Goal: Task Accomplishment & Management: Complete application form

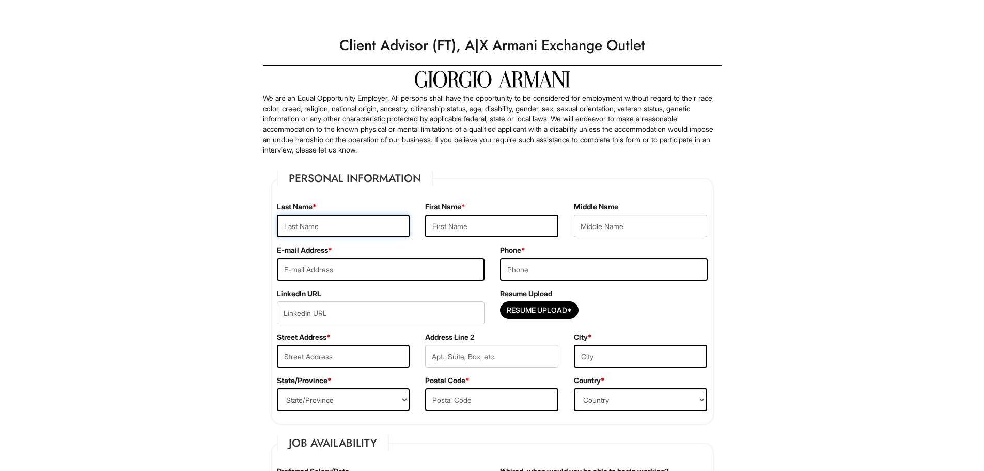
click at [336, 232] on input "text" at bounding box center [343, 225] width 133 height 23
type input "Abduelal"
type input "[PERSON_NAME]"
type input "[EMAIL_ADDRESS][DOMAIN_NAME]"
type input "9493751921"
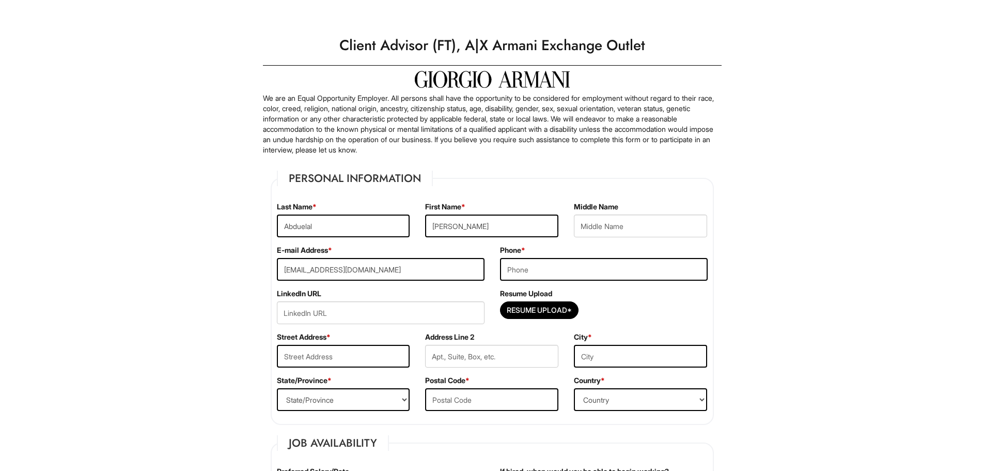
type input "[STREET_ADDRESS]"
type input "[GEOGRAPHIC_DATA]"
select select "NY"
type input "10314"
select select "[GEOGRAPHIC_DATA]"
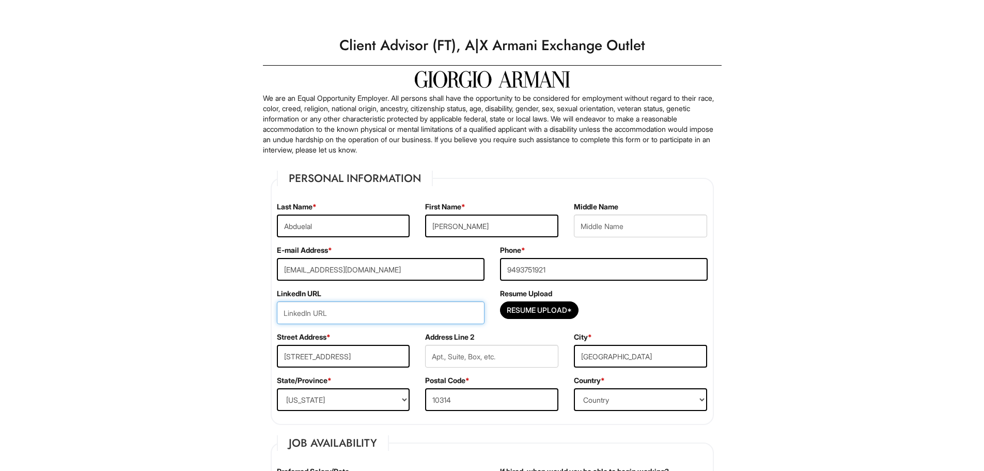
click at [375, 315] on input "url" at bounding box center [381, 312] width 208 height 23
click at [305, 311] on input "url" at bounding box center [381, 312] width 208 height 23
paste input "[URL][DOMAIN_NAME][PERSON_NAME]"
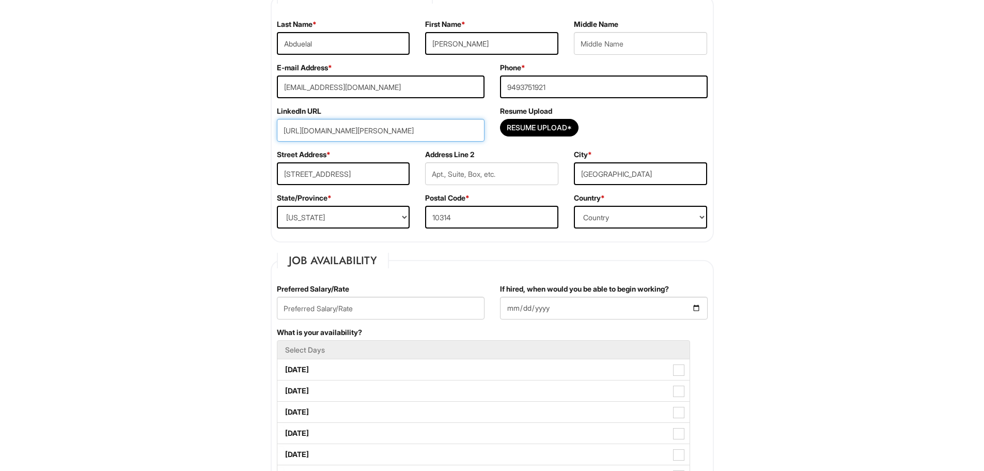
scroll to position [310, 0]
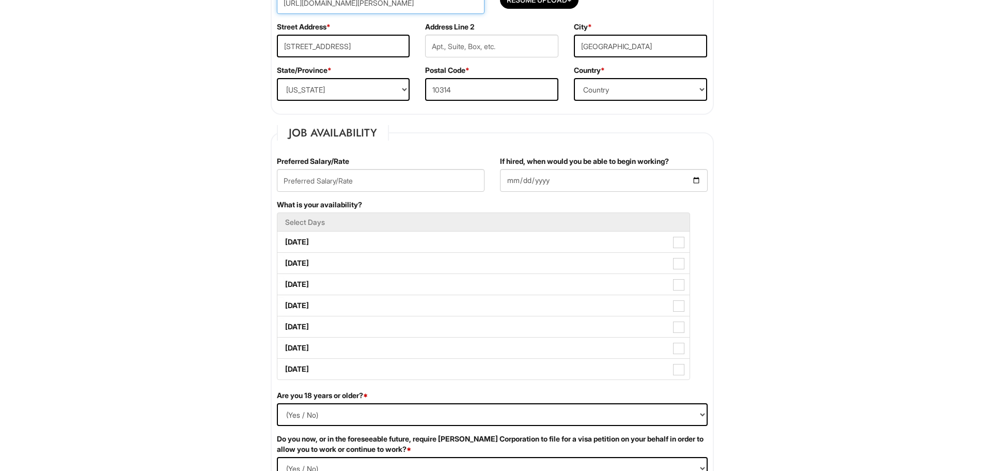
type input "[URL][DOMAIN_NAME][PERSON_NAME]"
click at [350, 182] on input "text" at bounding box center [381, 180] width 208 height 23
type input "1000000"
click at [696, 180] on input "If hired, when would you be able to begin working?" at bounding box center [604, 180] width 208 height 23
type input "[DATE]"
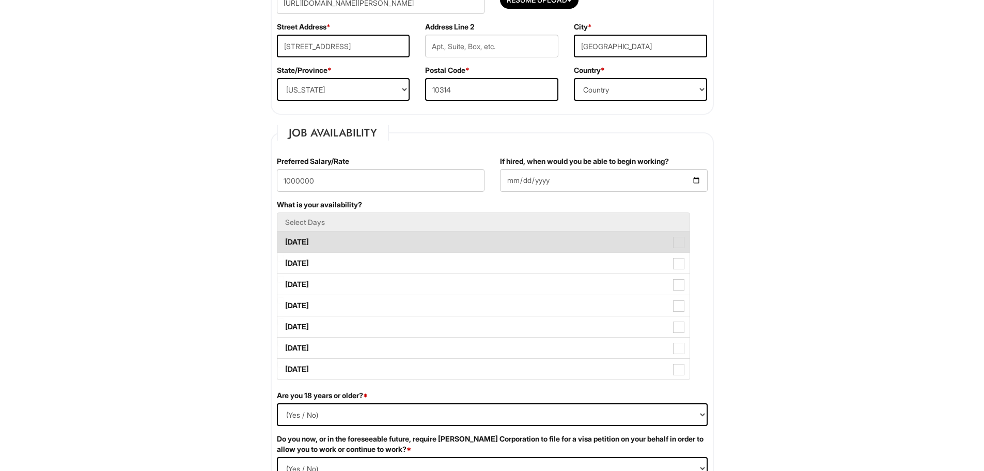
click at [370, 240] on label "[DATE]" at bounding box center [483, 241] width 412 height 21
click at [284, 240] on Available_Monday "[DATE]" at bounding box center [280, 236] width 7 height 7
checkbox Available_Monday "true"
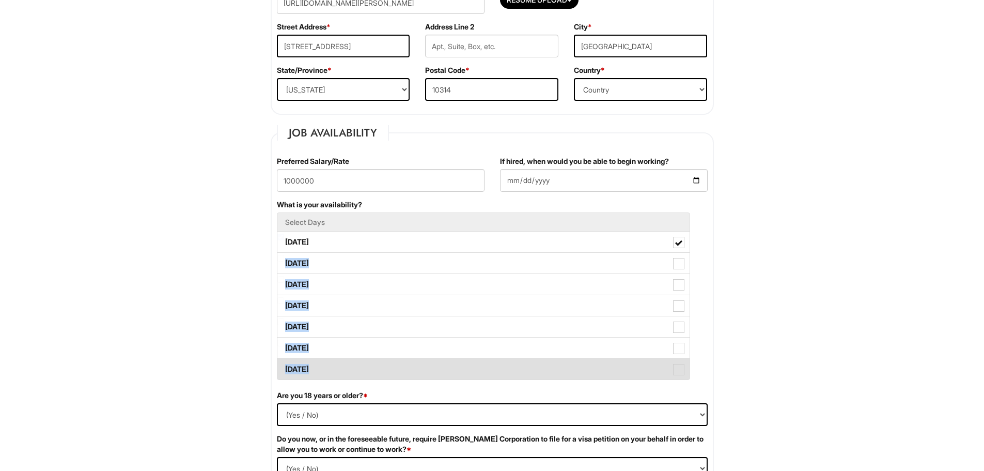
click at [491, 371] on label "[DATE]" at bounding box center [483, 368] width 412 height 21
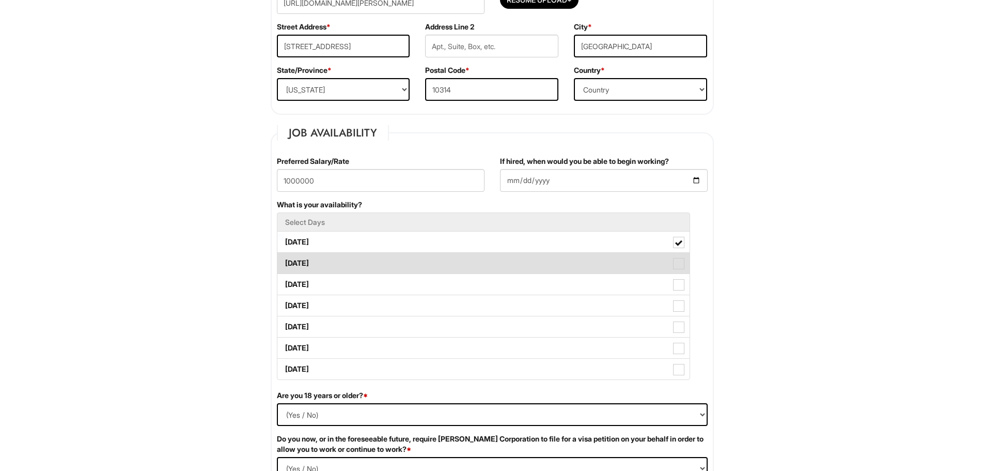
click at [680, 262] on span at bounding box center [678, 263] width 11 height 11
click at [284, 261] on Available_Tuesday "[DATE]" at bounding box center [280, 258] width 7 height 7
checkbox Available_Tuesday "true"
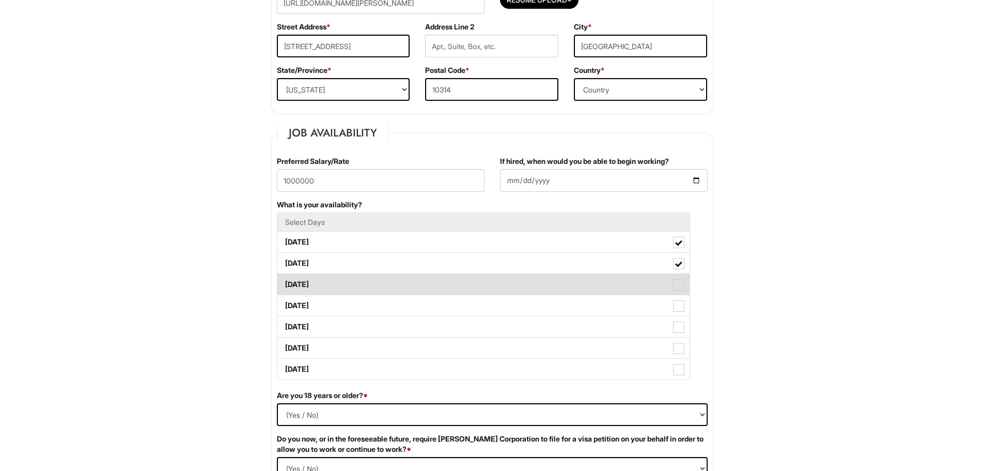
click at [683, 286] on span at bounding box center [678, 284] width 11 height 11
click at [284, 283] on Available_Wednesday "[DATE]" at bounding box center [280, 279] width 7 height 7
checkbox Available_Wednesday "true"
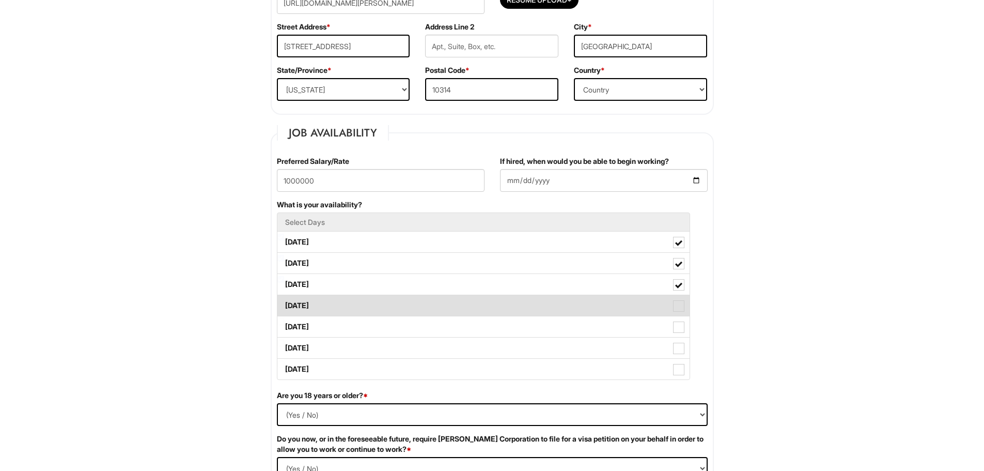
click at [681, 305] on span at bounding box center [678, 305] width 11 height 11
click at [284, 304] on Available_Thursday "[DATE]" at bounding box center [280, 300] width 7 height 7
checkbox Available_Thursday "true"
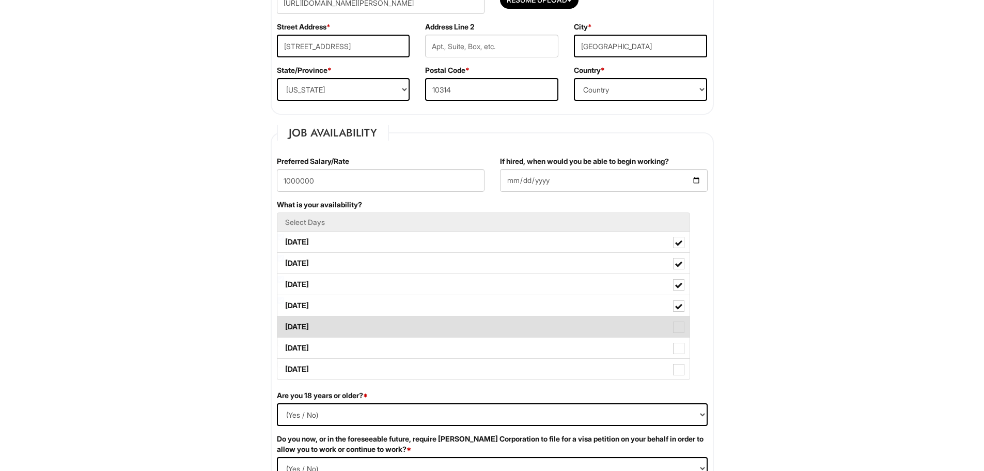
click at [681, 330] on span at bounding box center [678, 326] width 11 height 11
click at [284, 325] on Available_Friday "[DATE]" at bounding box center [280, 321] width 7 height 7
checkbox Available_Friday "true"
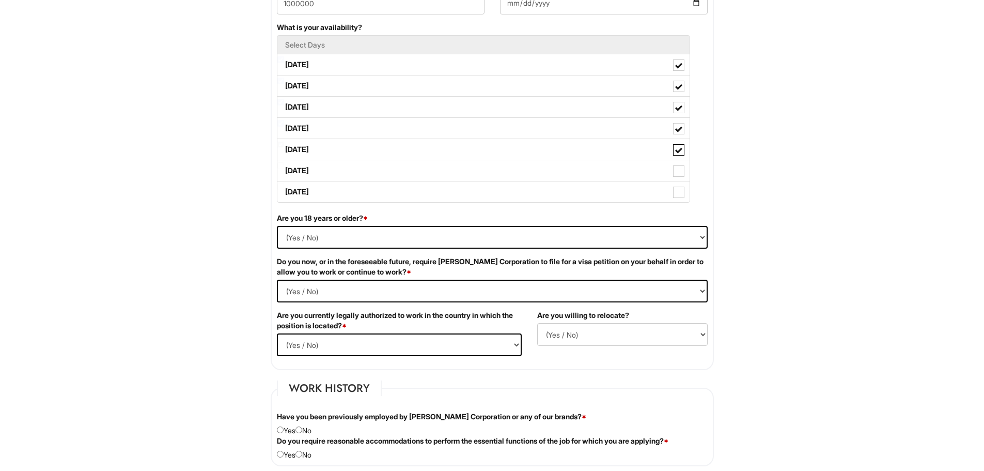
scroll to position [516, 0]
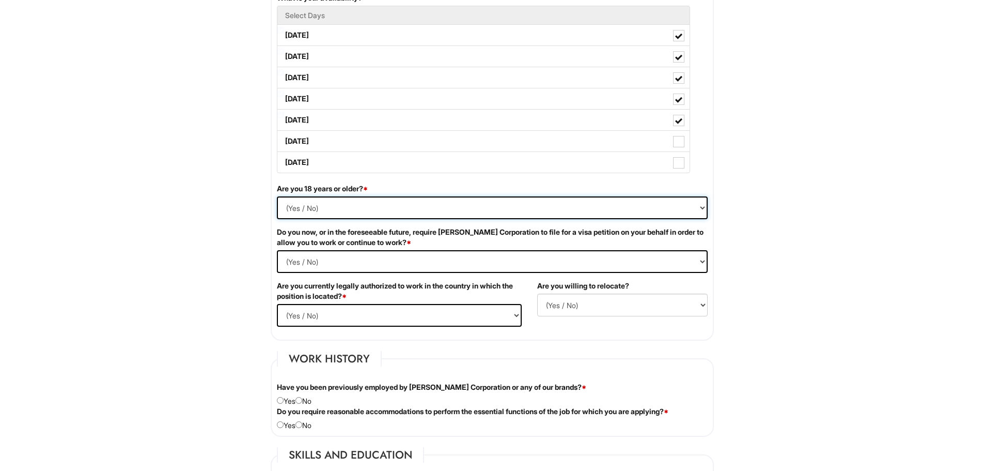
click at [335, 207] on select "(Yes / No) Yes No" at bounding box center [492, 207] width 431 height 23
select select "Yes"
click at [277, 196] on select "(Yes / No) Yes No" at bounding box center [492, 207] width 431 height 23
click at [386, 256] on Required "(Yes / No) Yes No" at bounding box center [492, 261] width 431 height 23
select Required "No"
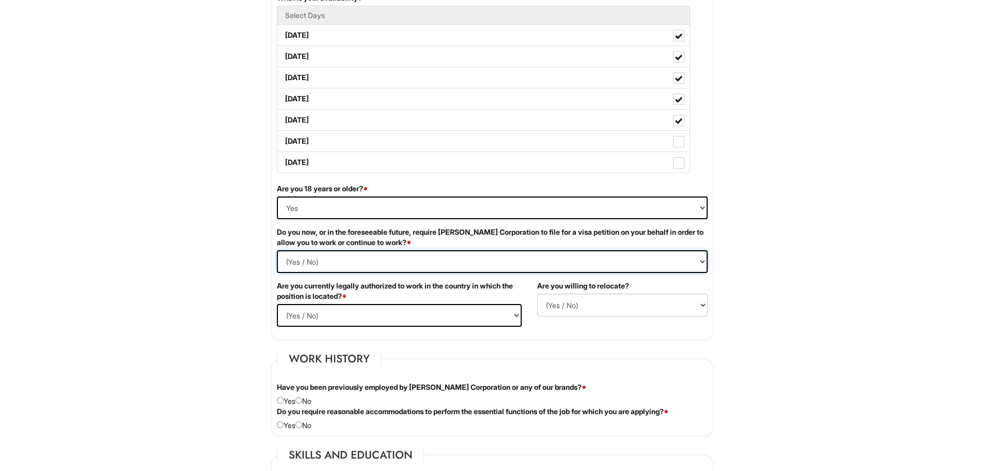
click at [277, 250] on Required "(Yes / No) Yes No" at bounding box center [492, 261] width 431 height 23
click at [406, 314] on select "(Yes / No) Yes No" at bounding box center [399, 315] width 245 height 23
select select "Yes"
click at [277, 304] on select "(Yes / No) Yes No" at bounding box center [399, 315] width 245 height 23
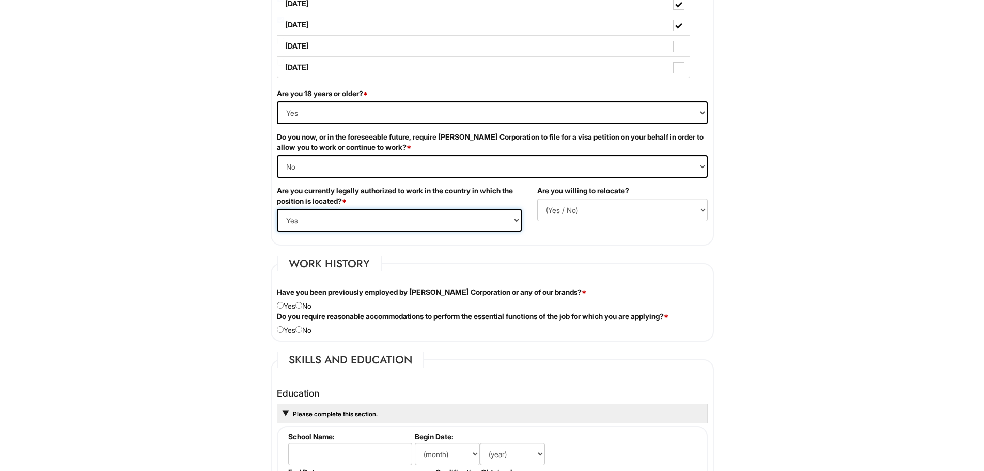
scroll to position [620, 0]
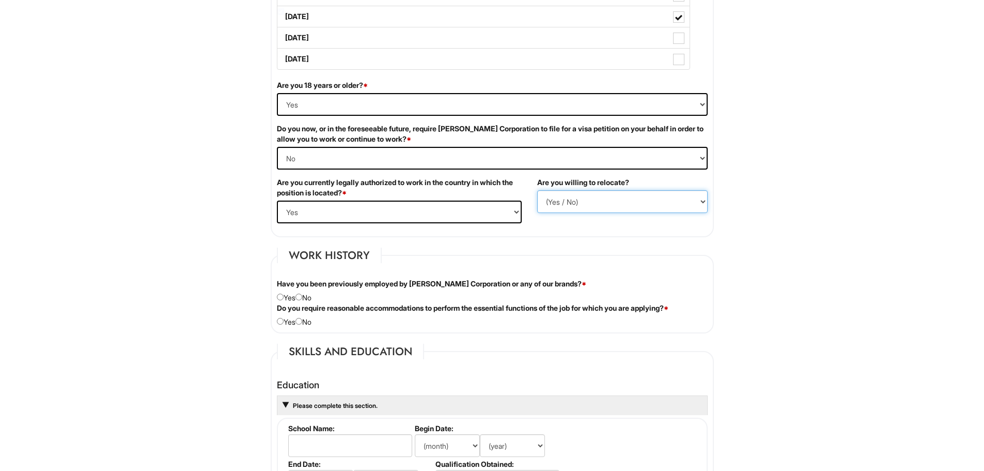
click at [605, 204] on select "(Yes / No) No Yes" at bounding box center [622, 201] width 170 height 23
click at [620, 253] on fieldset "Work History Have you been previously employed by [PERSON_NAME] Corporation or …" at bounding box center [492, 290] width 443 height 86
drag, startPoint x: 579, startPoint y: 202, endPoint x: 581, endPoint y: 211, distance: 8.9
click at [579, 202] on select "(Yes / No) No Yes" at bounding box center [622, 201] width 170 height 23
select select "Y"
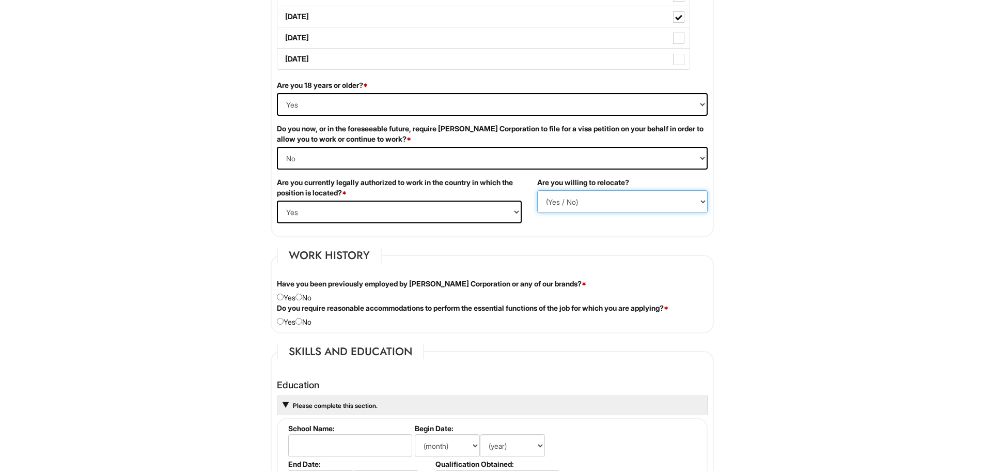
click at [537, 190] on select "(Yes / No) No Yes" at bounding box center [622, 201] width 170 height 23
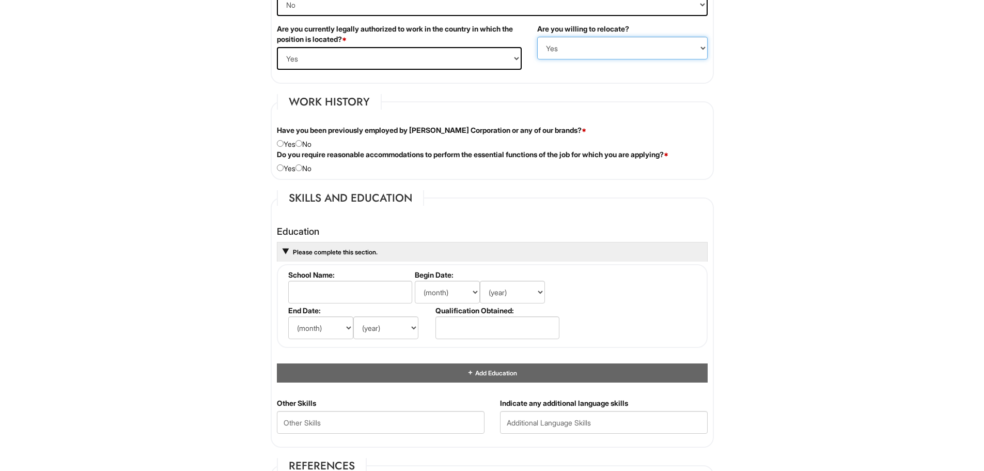
scroll to position [775, 0]
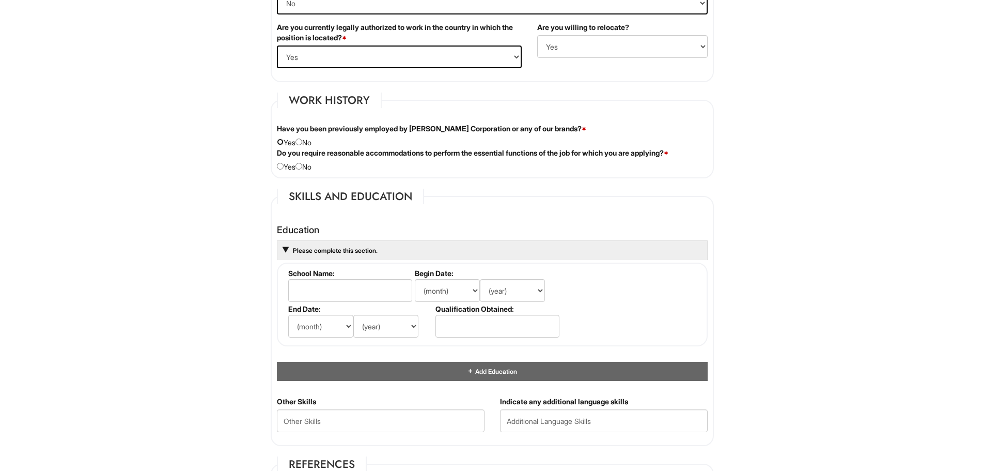
click at [283, 142] on input "radio" at bounding box center [280, 141] width 7 height 7
radio input "true"
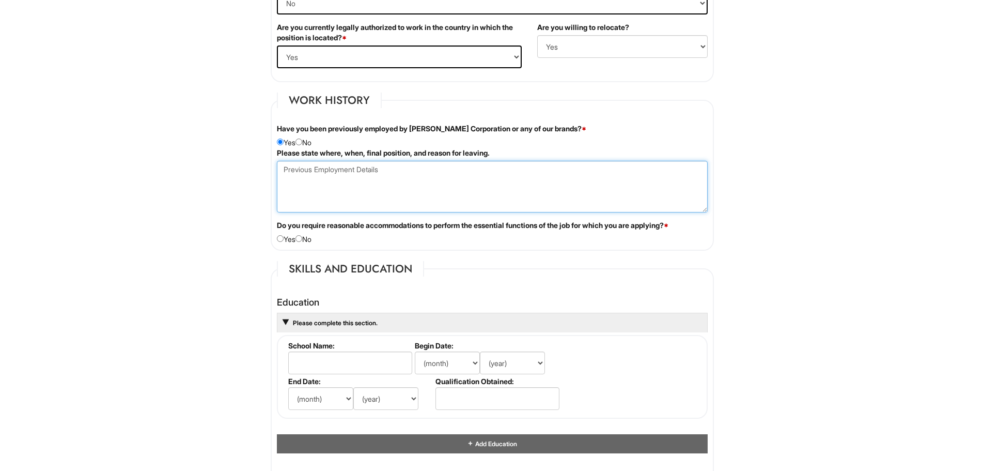
click at [341, 173] on Employment at bounding box center [492, 187] width 431 height 52
type Employment "I was the VP of HR"
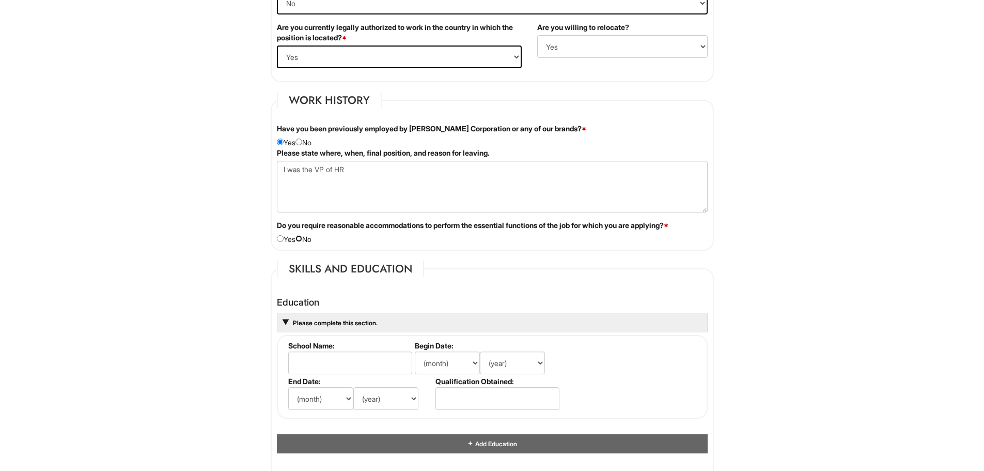
click at [302, 239] on input "radio" at bounding box center [298, 238] width 7 height 7
radio input "true"
click at [302, 140] on input "radio" at bounding box center [298, 141] width 7 height 7
radio input "true"
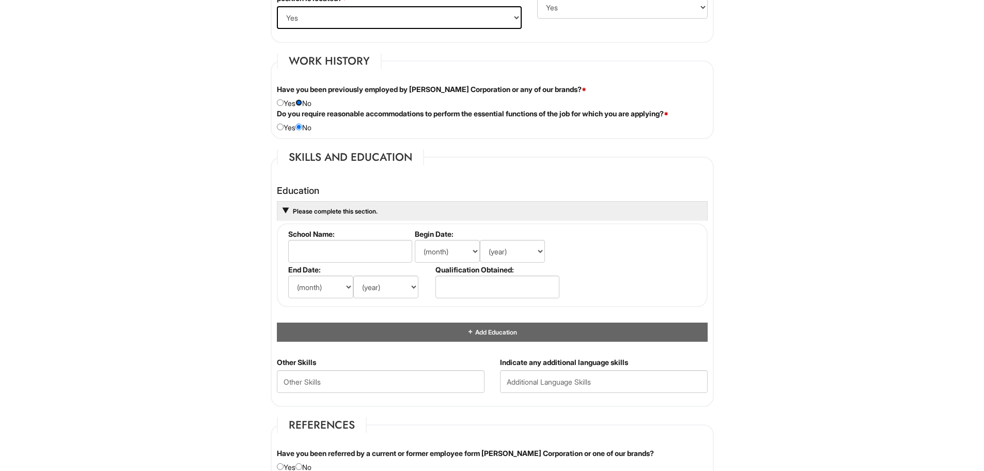
scroll to position [878, 0]
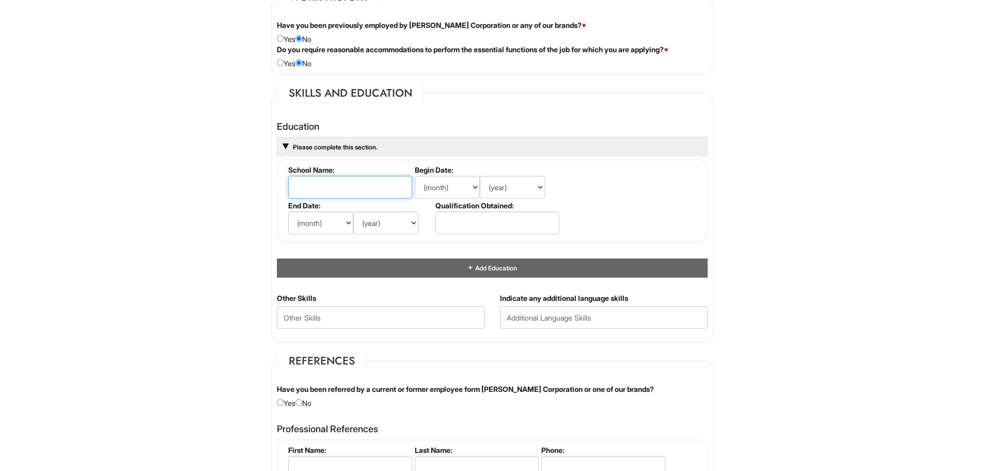
click at [327, 190] on input "text" at bounding box center [350, 187] width 124 height 23
type input "Design [GEOGRAPHIC_DATA]"
click at [472, 186] on select "(month) Jan Feb Mar Apr May Jun [DATE] Aug Sep Oct Nov Dec" at bounding box center [447, 187] width 65 height 23
click at [415, 176] on select "(month) Jan Feb Mar Apr May Jun [DATE] Aug Sep Oct Nov Dec" at bounding box center [447, 187] width 65 height 23
click at [519, 186] on select "(year) 2029 2028 2027 2026 2025 2024 2023 2022 2021 2020 2019 2018 2017 2016 20…" at bounding box center [512, 187] width 65 height 23
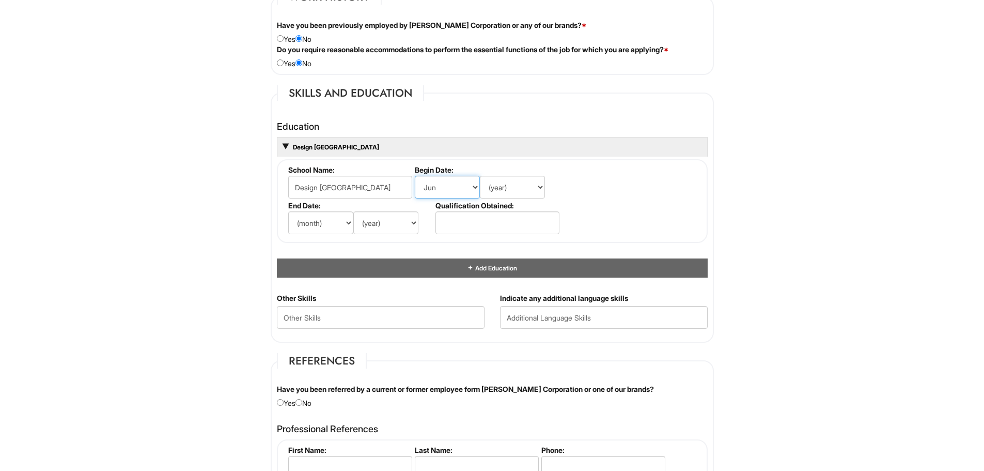
click at [463, 184] on select "(month) Jan Feb Mar Apr May Jun [DATE] Aug Sep Oct Nov Dec" at bounding box center [447, 187] width 65 height 23
select select "9"
click at [415, 176] on select "(month) Jan Feb Mar Apr May Jun [DATE] Aug Sep Oct Nov Dec" at bounding box center [447, 187] width 65 height 23
drag, startPoint x: 516, startPoint y: 185, endPoint x: 515, endPoint y: 197, distance: 11.9
click at [516, 186] on select "(year) 2029 2028 2027 2026 2025 2024 2023 2022 2021 2020 2019 2018 2017 2016 20…" at bounding box center [512, 187] width 65 height 23
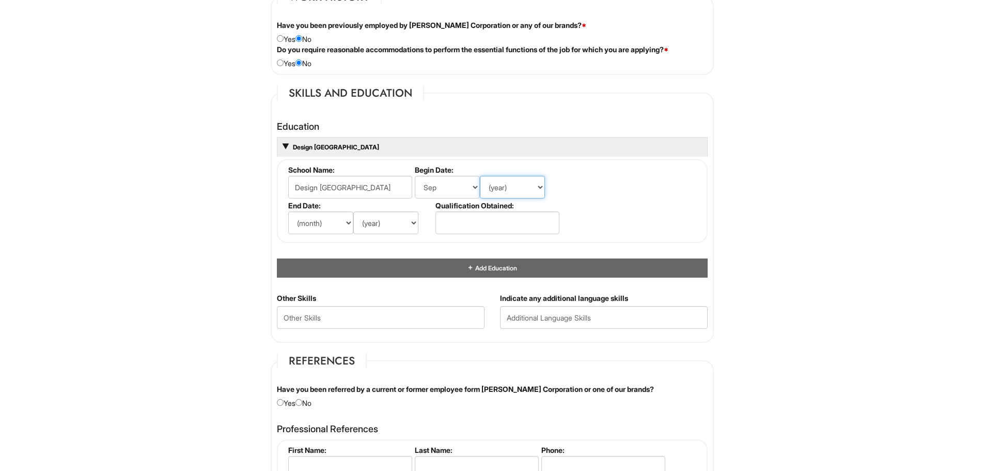
select select "2001"
click at [480, 176] on select "(year) 2029 2028 2027 2026 2025 2024 2023 2022 2021 2020 2019 2018 2017 2016 20…" at bounding box center [512, 187] width 65 height 23
click at [325, 221] on select "(month) Jan Feb Mar Apr May Jun [DATE] Aug Sep Oct Nov Dec" at bounding box center [320, 222] width 65 height 23
click at [288, 211] on select "(month) Jan Feb Mar Apr May Jun [DATE] Aug Sep Oct Nov Dec" at bounding box center [320, 222] width 65 height 23
click at [325, 226] on select "(month) Jan Feb Mar Apr May Jun [DATE] Aug Sep Oct Nov Dec" at bounding box center [320, 222] width 65 height 23
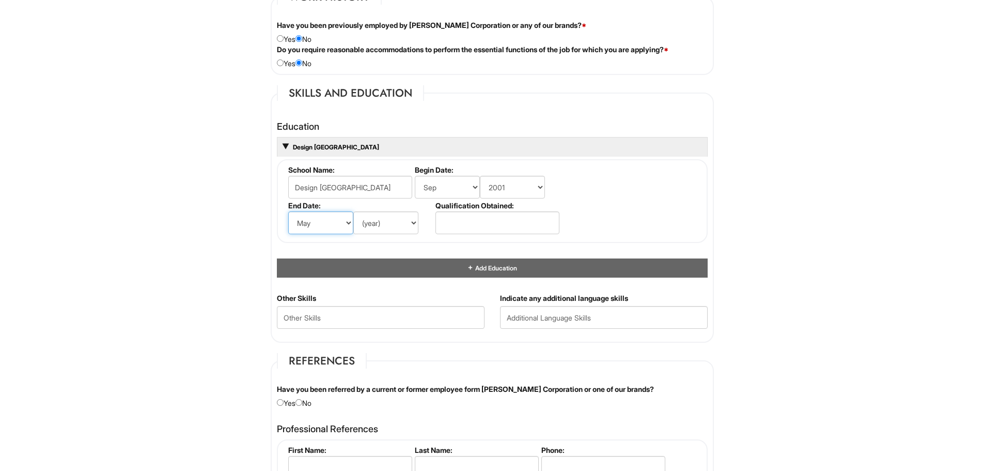
select select "6"
click at [288, 211] on select "(month) Jan Feb Mar Apr May Jun [DATE] Aug Sep Oct Nov Dec" at bounding box center [320, 222] width 65 height 23
drag, startPoint x: 401, startPoint y: 217, endPoint x: 401, endPoint y: 226, distance: 8.3
click at [401, 217] on select "(year) 2029 2028 2027 2026 2025 2024 2023 2022 2021 2020 2019 2018 2017 2016 20…" at bounding box center [385, 222] width 65 height 23
select select "2005"
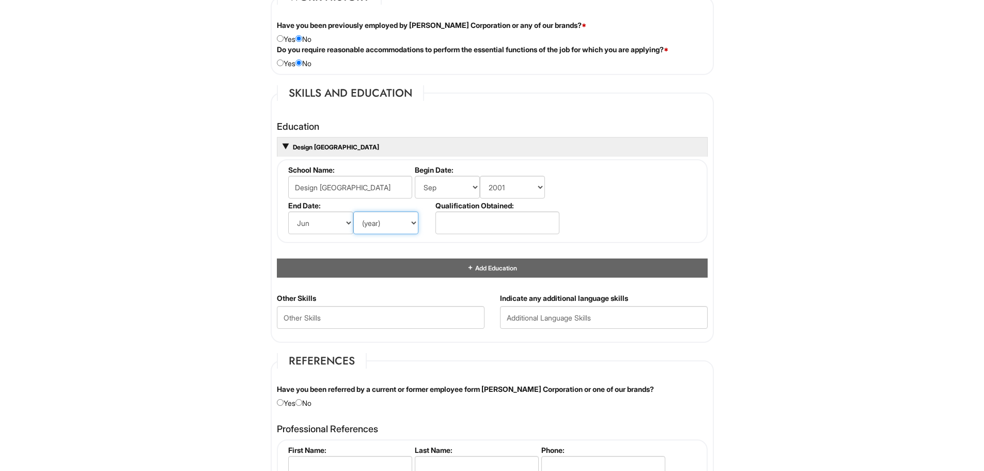
click at [353, 211] on select "(year) 2029 2028 2027 2026 2025 2024 2023 2022 2021 2020 2019 2018 2017 2016 20…" at bounding box center [385, 222] width 65 height 23
click at [503, 228] on input "text" at bounding box center [497, 222] width 124 height 23
click at [637, 230] on fieldset "School Name: Design Institute of [GEOGRAPHIC_DATA] Begin Date: (month) Jan Feb …" at bounding box center [492, 201] width 431 height 84
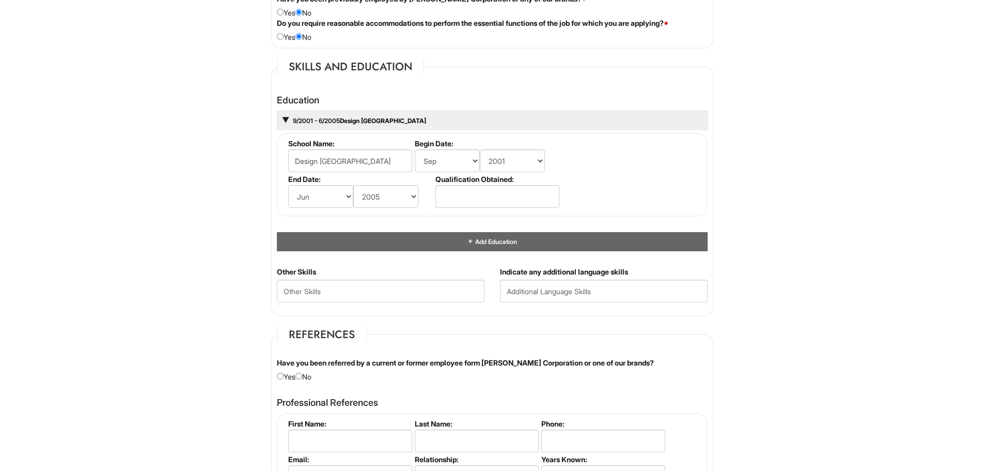
scroll to position [930, 0]
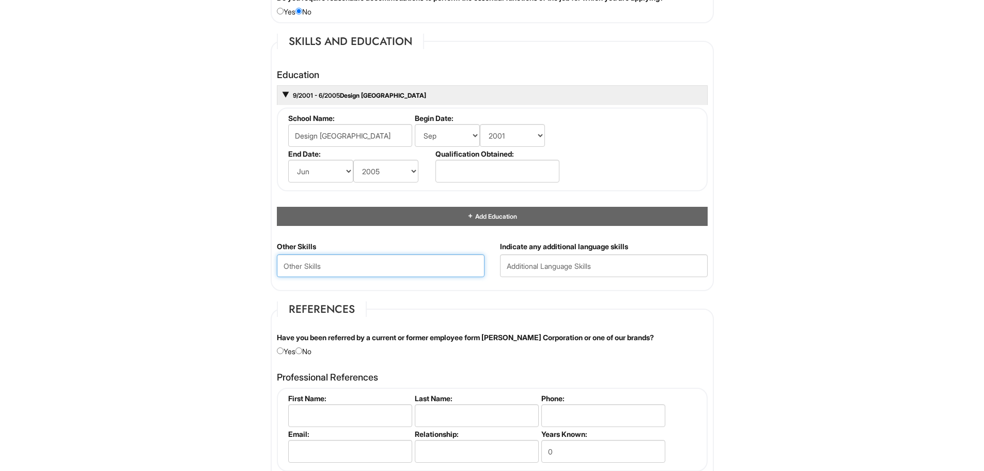
click at [408, 258] on Skills "text" at bounding box center [381, 265] width 208 height 23
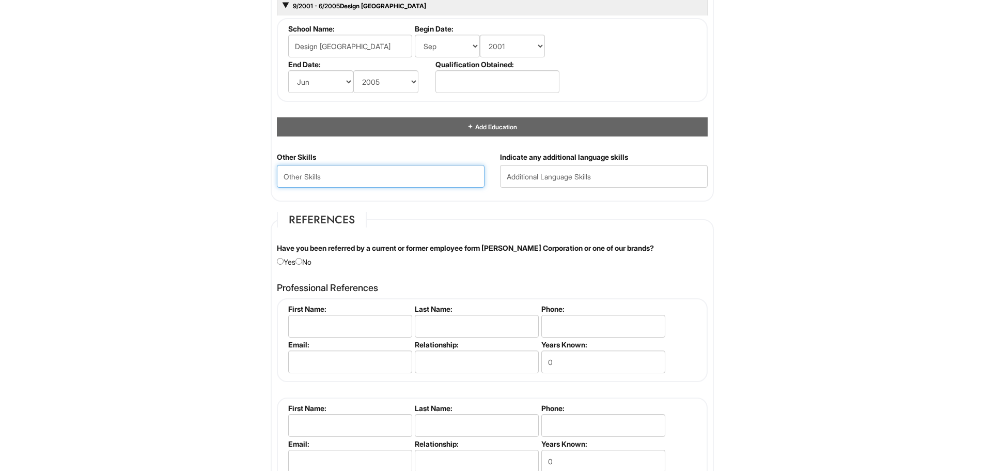
scroll to position [1033, 0]
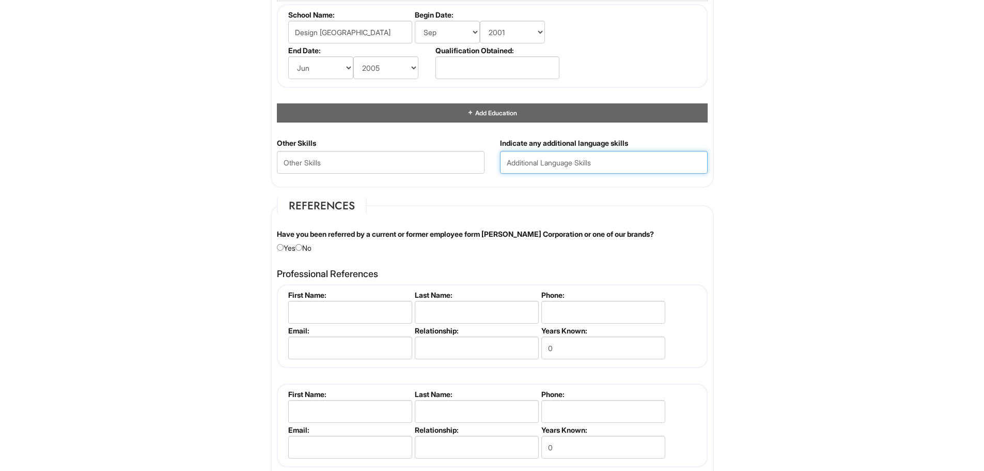
click at [575, 156] on input "text" at bounding box center [604, 162] width 208 height 23
type input "s"
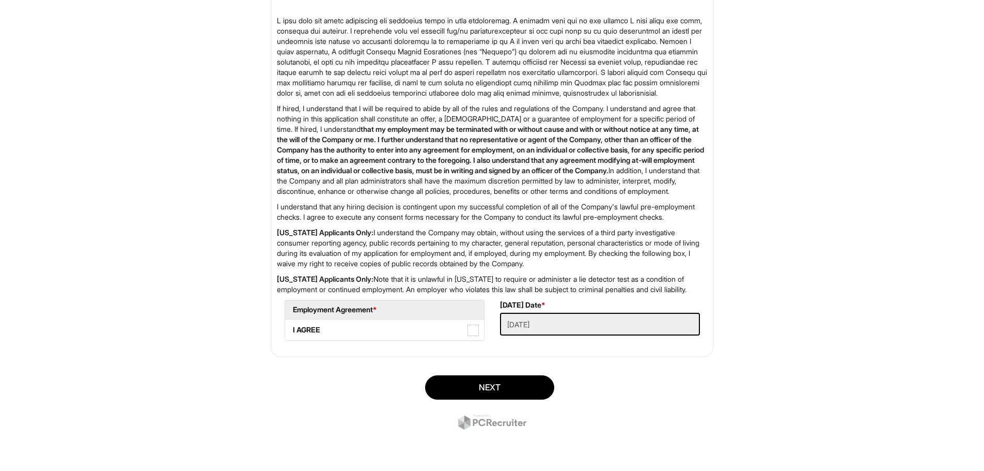
scroll to position [1589, 0]
type input "Spanish"
click at [473, 327] on span at bounding box center [472, 329] width 11 height 11
click at [292, 327] on AGREE "I AGREE" at bounding box center [288, 324] width 7 height 7
checkbox AGREE "true"
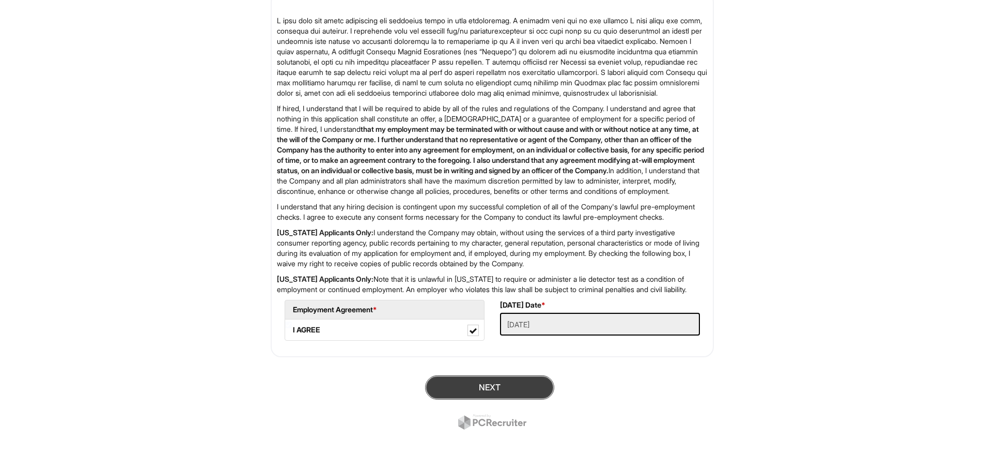
click at [505, 394] on button "Next" at bounding box center [489, 387] width 129 height 24
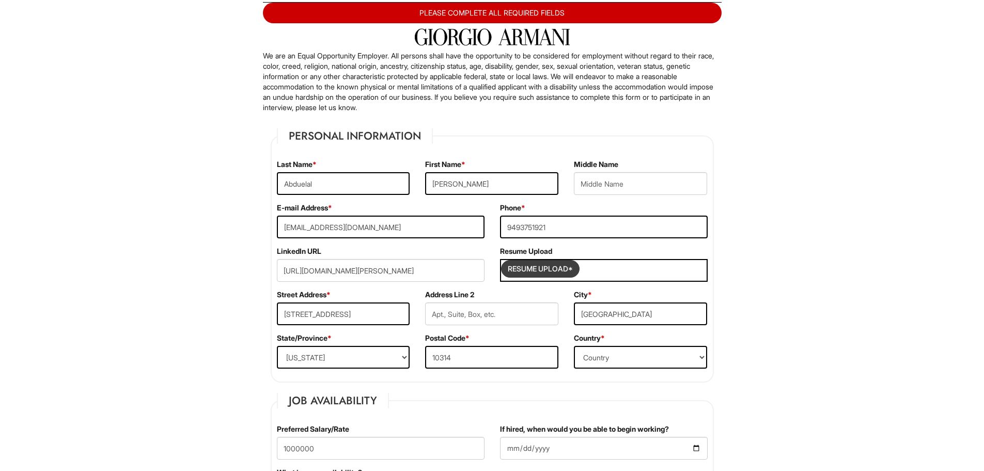
click at [558, 272] on input "Resume Upload*" at bounding box center [540, 268] width 77 height 17
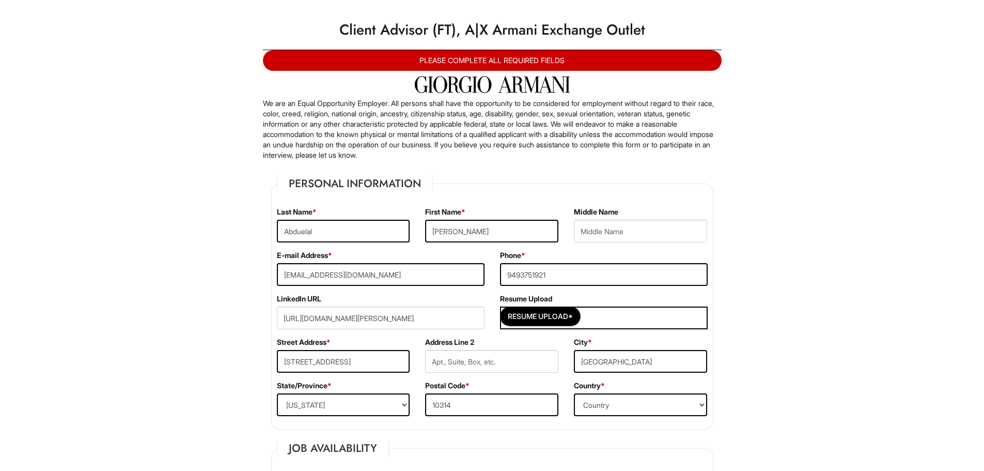
scroll to position [8, 0]
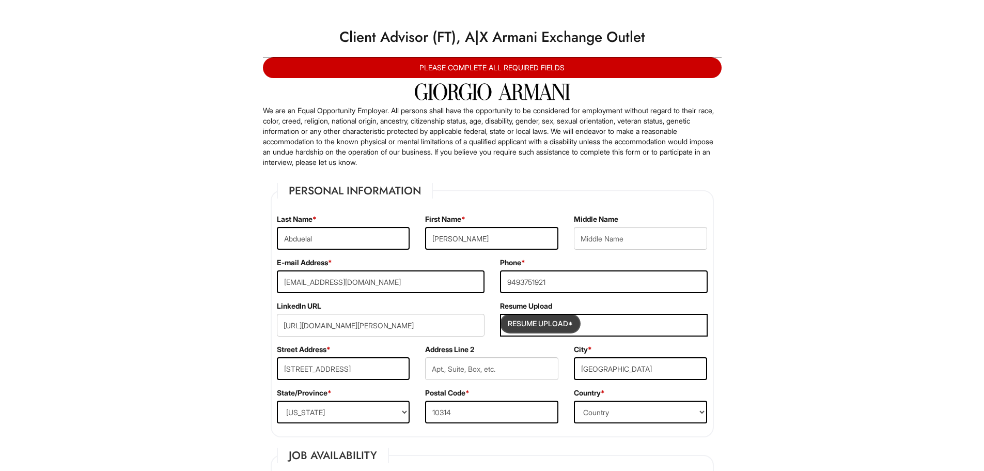
click at [554, 325] on input "Resume Upload*" at bounding box center [540, 323] width 77 height 17
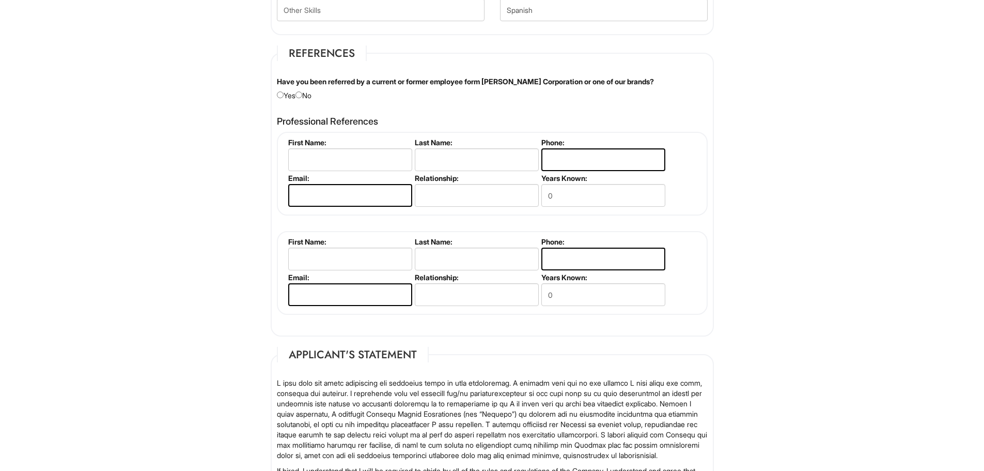
scroll to position [1196, 0]
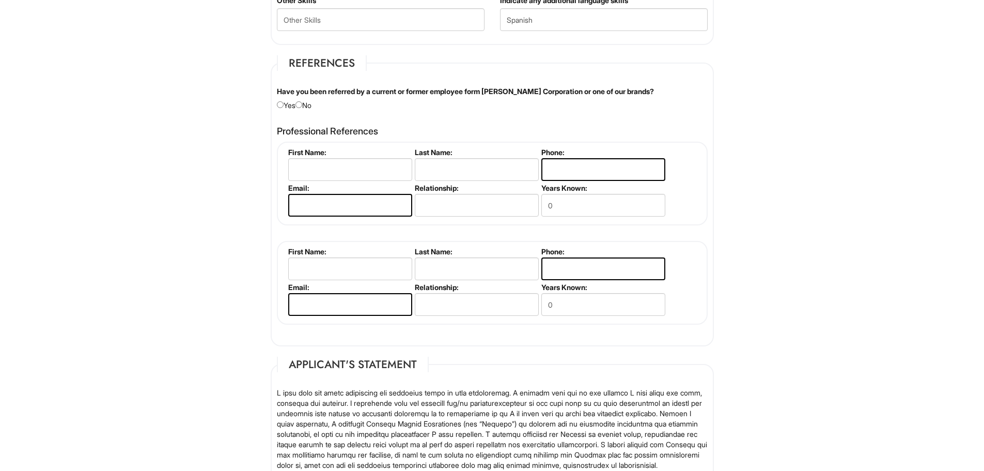
click at [307, 107] on div "Have you been referred by a current or former employee form [PERSON_NAME] Corpo…" at bounding box center [492, 98] width 446 height 24
drag, startPoint x: 303, startPoint y: 104, endPoint x: 337, endPoint y: 118, distance: 36.6
click at [302, 104] on input "radio" at bounding box center [298, 104] width 7 height 7
radio input "true"
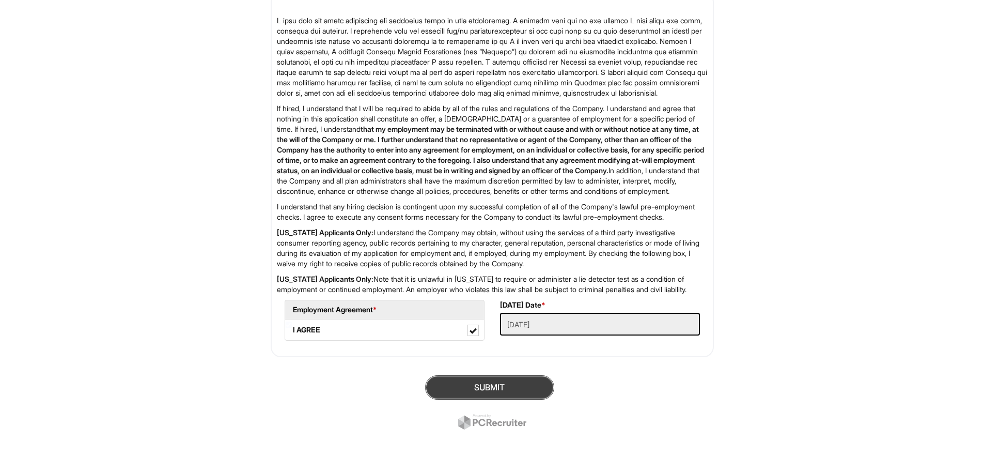
click at [485, 383] on button "SUBMIT" at bounding box center [489, 387] width 129 height 24
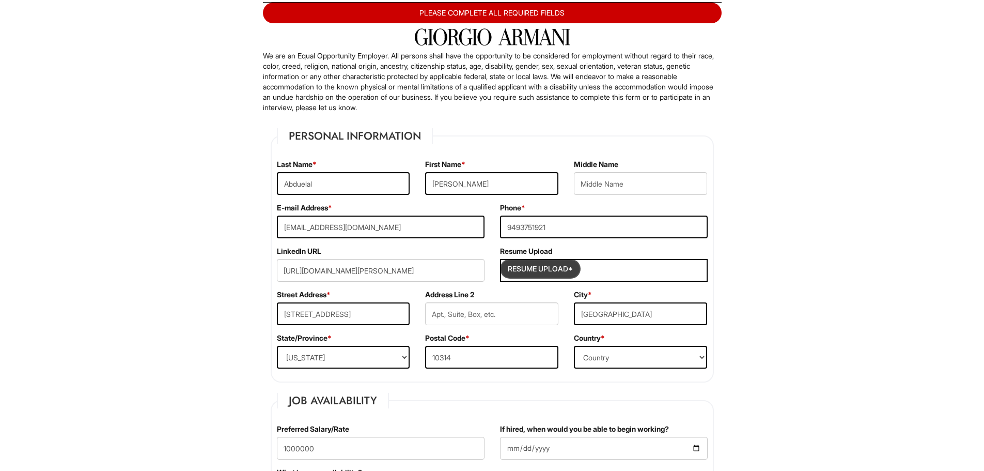
click at [546, 271] on input "Resume Upload*" at bounding box center [540, 268] width 77 height 17
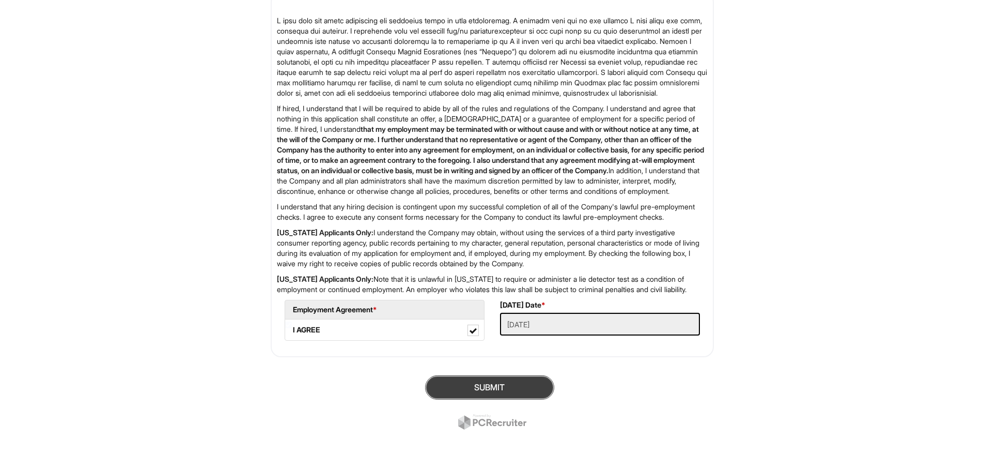
click at [506, 381] on button "SUBMIT" at bounding box center [489, 387] width 129 height 24
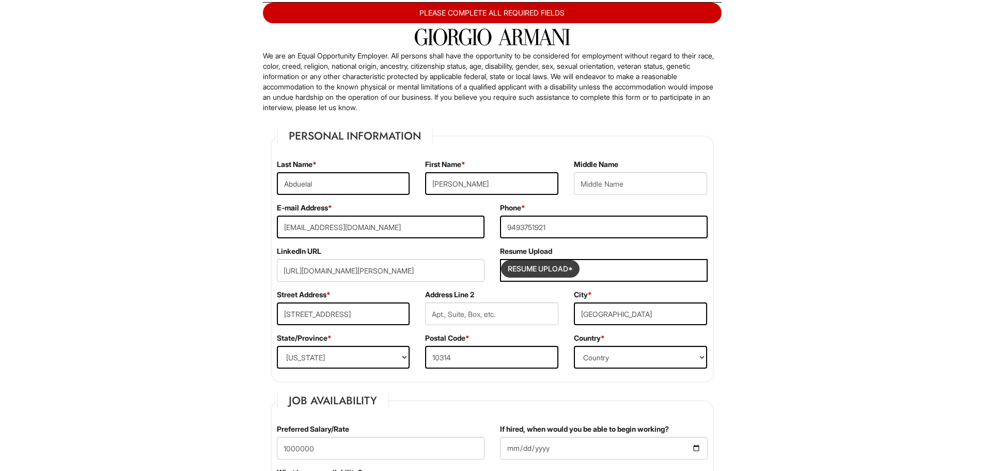
click at [530, 272] on input "Resume Upload*" at bounding box center [540, 268] width 77 height 17
click at [535, 265] on input "Resume Upload*" at bounding box center [540, 268] width 77 height 17
type input "C:\fakepath\[PERSON_NAME] Resume.pdf"
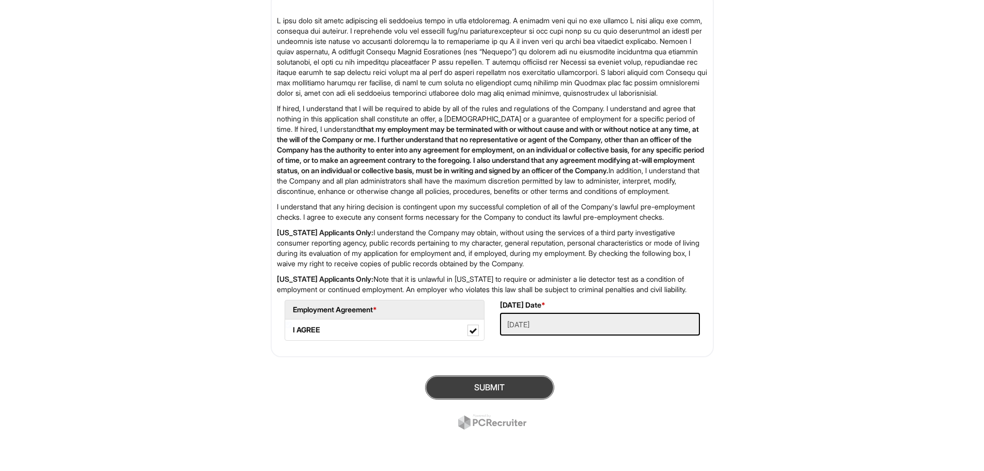
click at [524, 389] on button "SUBMIT" at bounding box center [489, 387] width 129 height 24
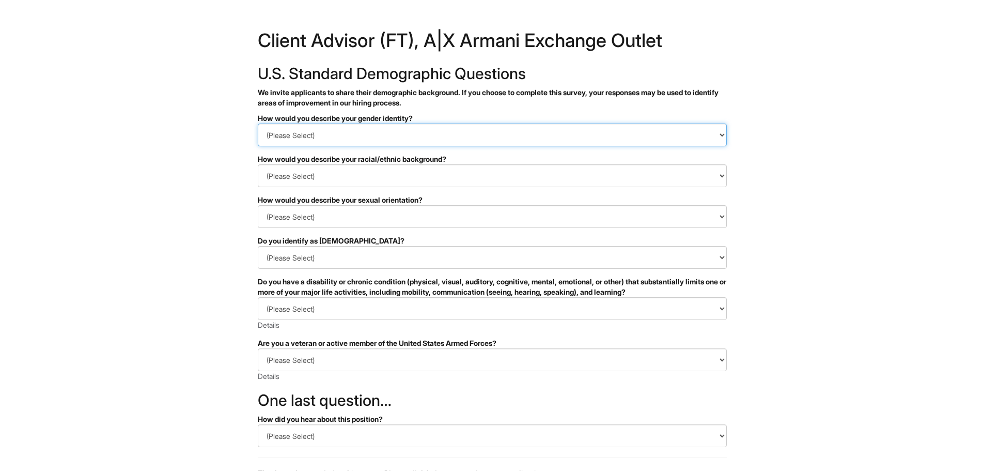
click at [373, 137] on select "(Please Select) Man Woman Non-binary I prefer to self-describe I don't wish to …" at bounding box center [492, 134] width 469 height 23
select select "Woman"
click at [258, 123] on select "(Please Select) Man Woman Non-binary I prefer to self-describe I don't wish to …" at bounding box center [492, 134] width 469 height 23
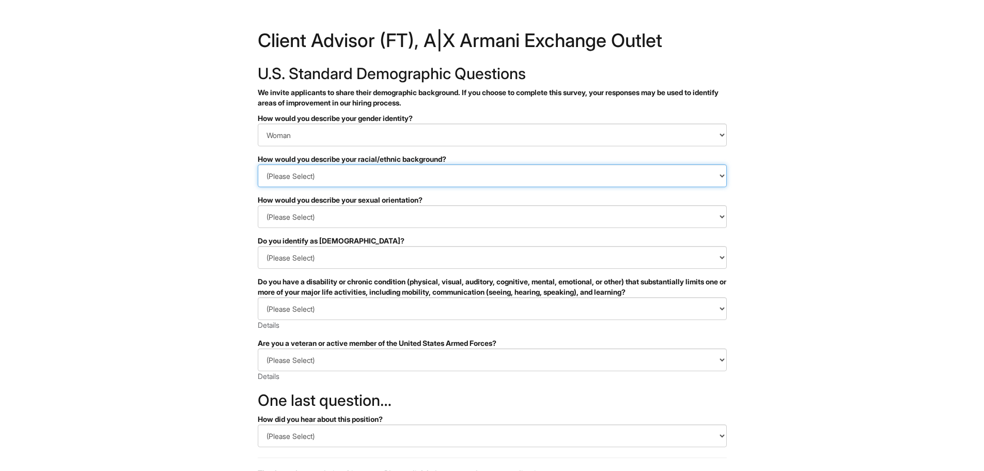
click at [378, 181] on select "(Please Select) Black or of African descent East Asian Hispanic, Latinx or of S…" at bounding box center [492, 175] width 469 height 23
select select "Hispanic, Latinx or of Spanish Origin"
click at [258, 164] on select "(Please Select) Black or of African descent East Asian Hispanic, Latinx or of S…" at bounding box center [492, 175] width 469 height 23
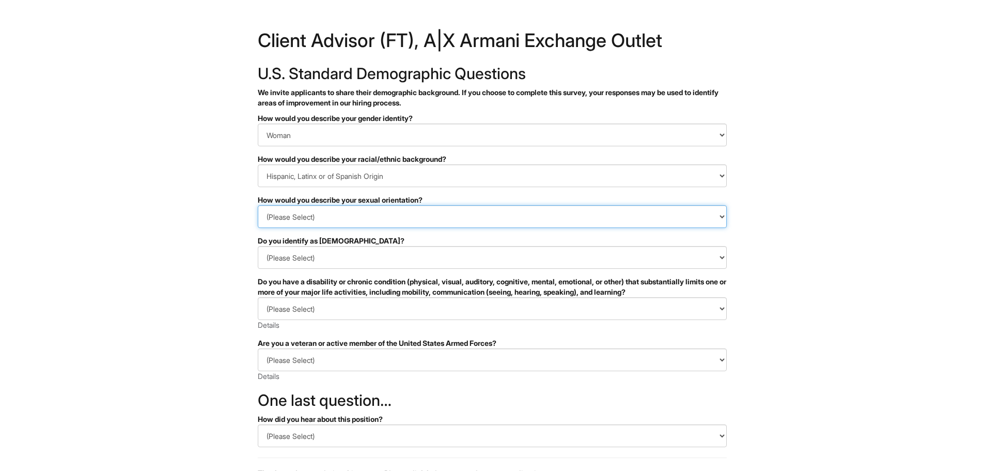
click at [390, 221] on select "(Please Select) Asexual Bisexual and/or pansexual Gay Heterosexual Lesbian Quee…" at bounding box center [492, 216] width 469 height 23
select select "Heterosexual"
click at [258, 205] on select "(Please Select) Asexual Bisexual and/or pansexual Gay Heterosexual Lesbian Quee…" at bounding box center [492, 216] width 469 height 23
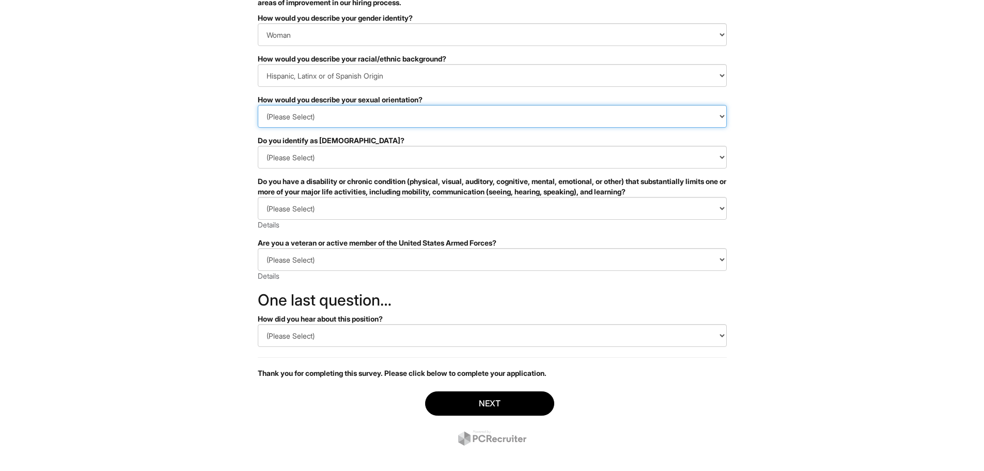
scroll to position [103, 0]
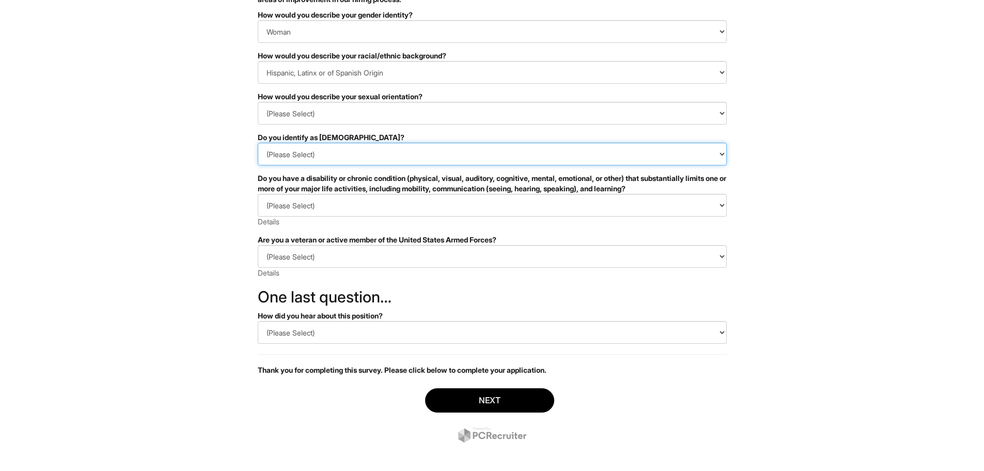
click at [347, 158] on select "(Please Select) Yes No I prefer to self-describe I don't wish to answer" at bounding box center [492, 154] width 469 height 23
select select "No"
click at [258, 143] on select "(Please Select) Yes No I prefer to self-describe I don't wish to answer" at bounding box center [492, 154] width 469 height 23
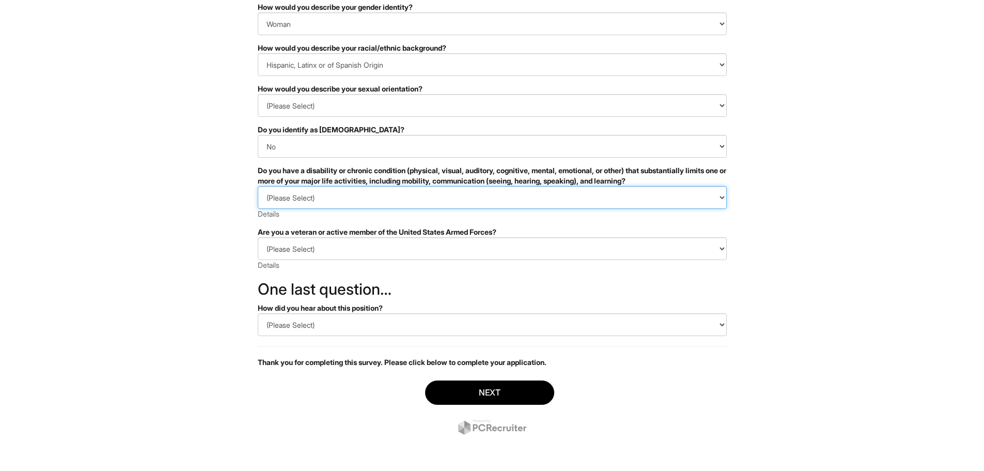
click at [338, 197] on select "(Please Select) YES, I HAVE A DISABILITY (or previously had a disability) NO, I…" at bounding box center [492, 197] width 469 height 23
select select "NO, I DON'T HAVE A DISABILITY"
click at [258, 186] on select "(Please Select) YES, I HAVE A DISABILITY (or previously had a disability) NO, I…" at bounding box center [492, 197] width 469 height 23
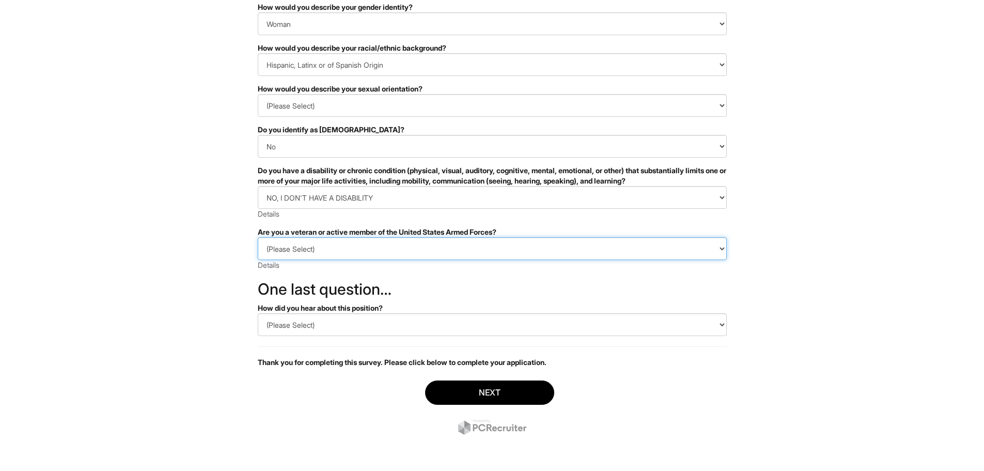
click at [346, 247] on select "(Please Select) I IDENTIFY AS ONE OR MORE OF THE CLASSIFICATIONS OF PROTECTED V…" at bounding box center [492, 248] width 469 height 23
select select "I AM NOT A PROTECTED VETERAN"
click at [258, 237] on select "(Please Select) I IDENTIFY AS ONE OR MORE OF THE CLASSIFICATIONS OF PROTECTED V…" at bounding box center [492, 248] width 469 height 23
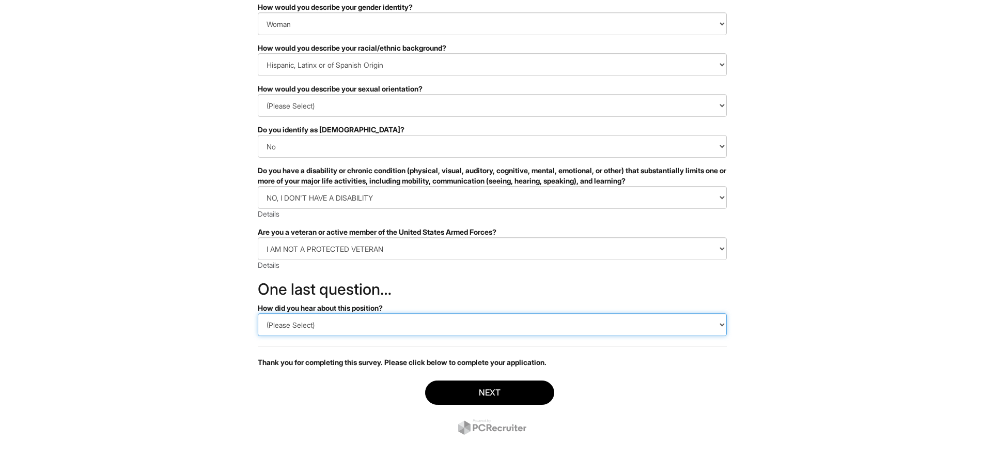
click at [361, 326] on select "(Please Select) CareerBuilder Indeed LinkedIn Monster Referral Other" at bounding box center [492, 324] width 469 height 23
select select "Indeed"
click at [258, 313] on select "(Please Select) CareerBuilder Indeed LinkedIn Monster Referral Other" at bounding box center [492, 324] width 469 height 23
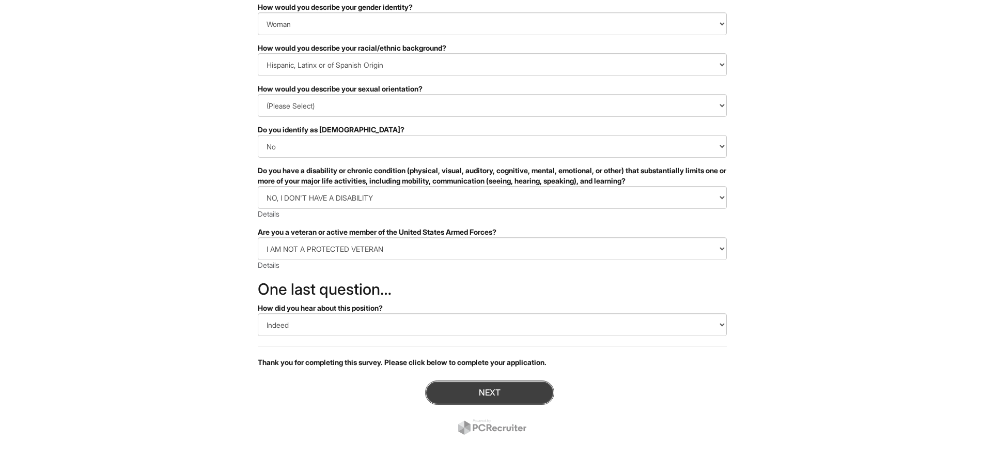
click at [478, 387] on button "Next" at bounding box center [489, 392] width 129 height 24
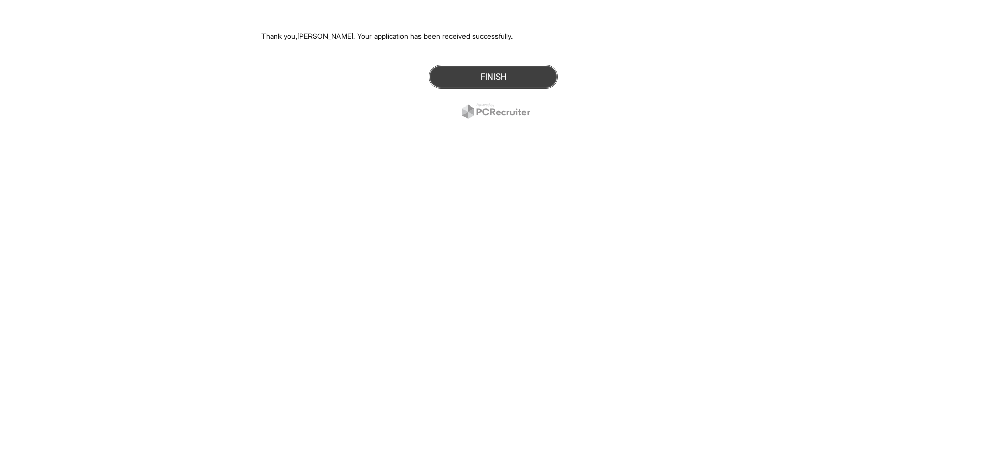
click at [497, 76] on button "Finish" at bounding box center [493, 77] width 129 height 24
